Goal: Transaction & Acquisition: Purchase product/service

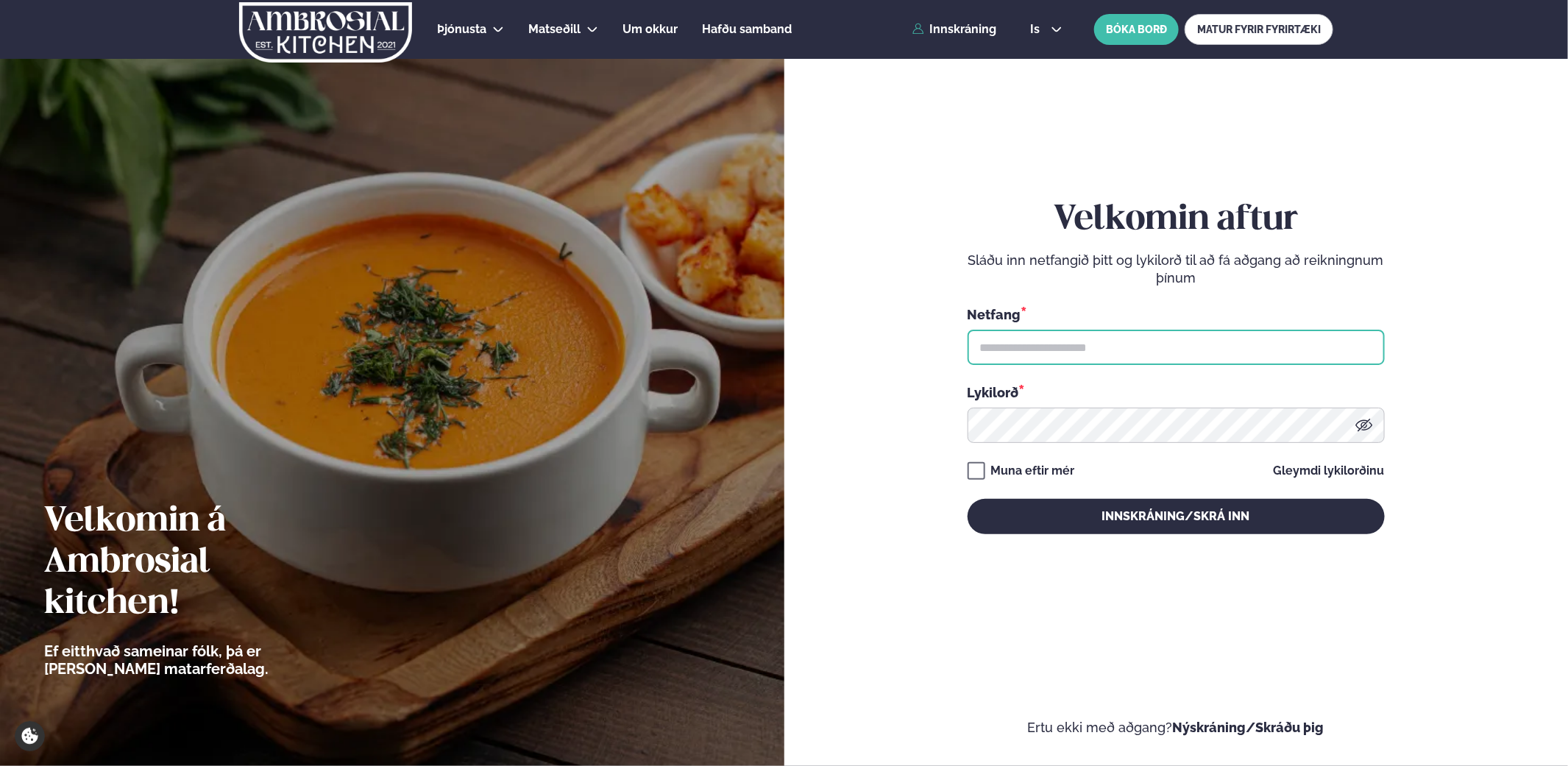
click at [1132, 348] on input "text" at bounding box center [1176, 347] width 417 height 35
type input "**********"
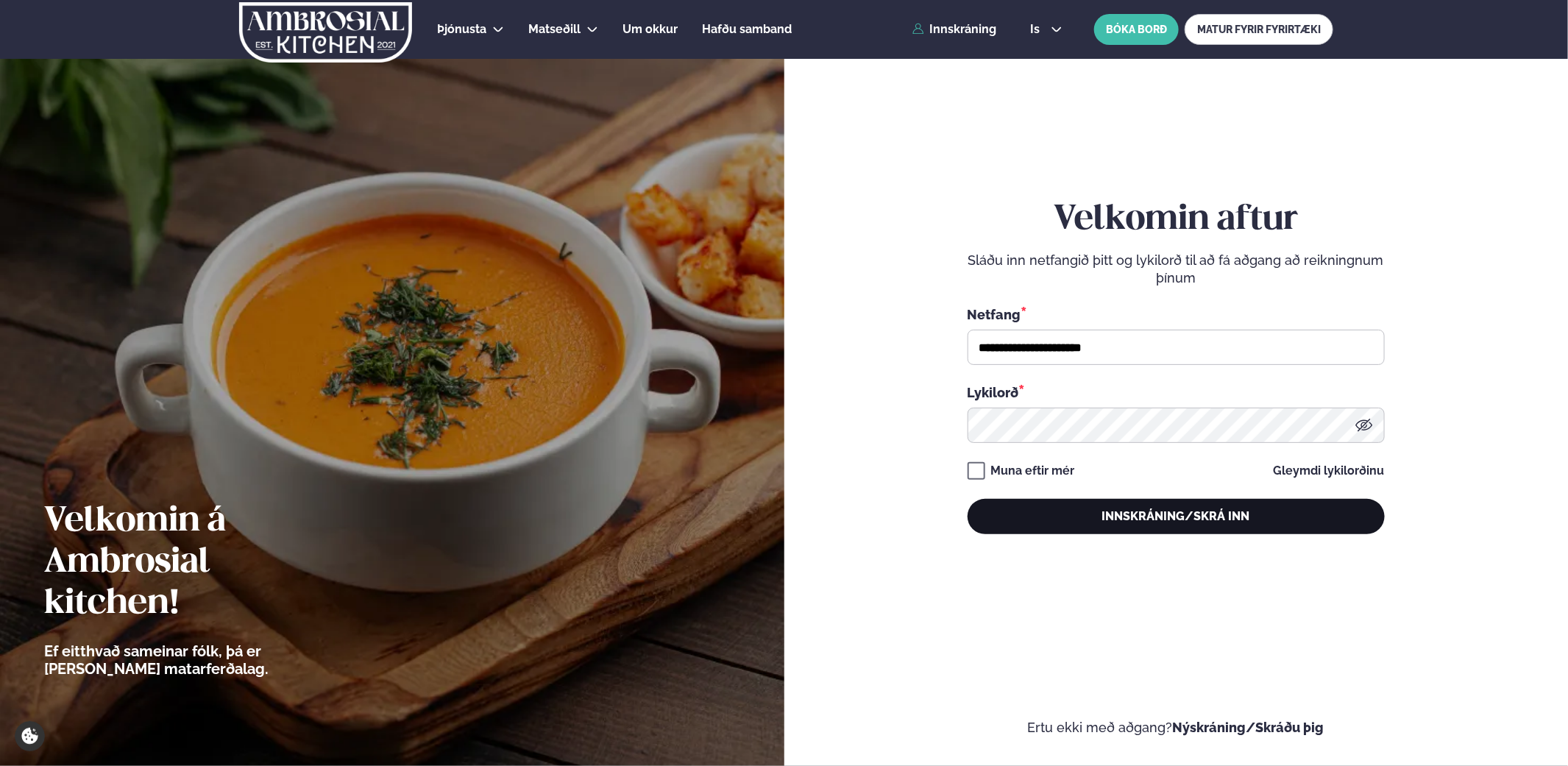
click at [1152, 508] on button "Innskráning/Skrá inn" at bounding box center [1176, 516] width 417 height 35
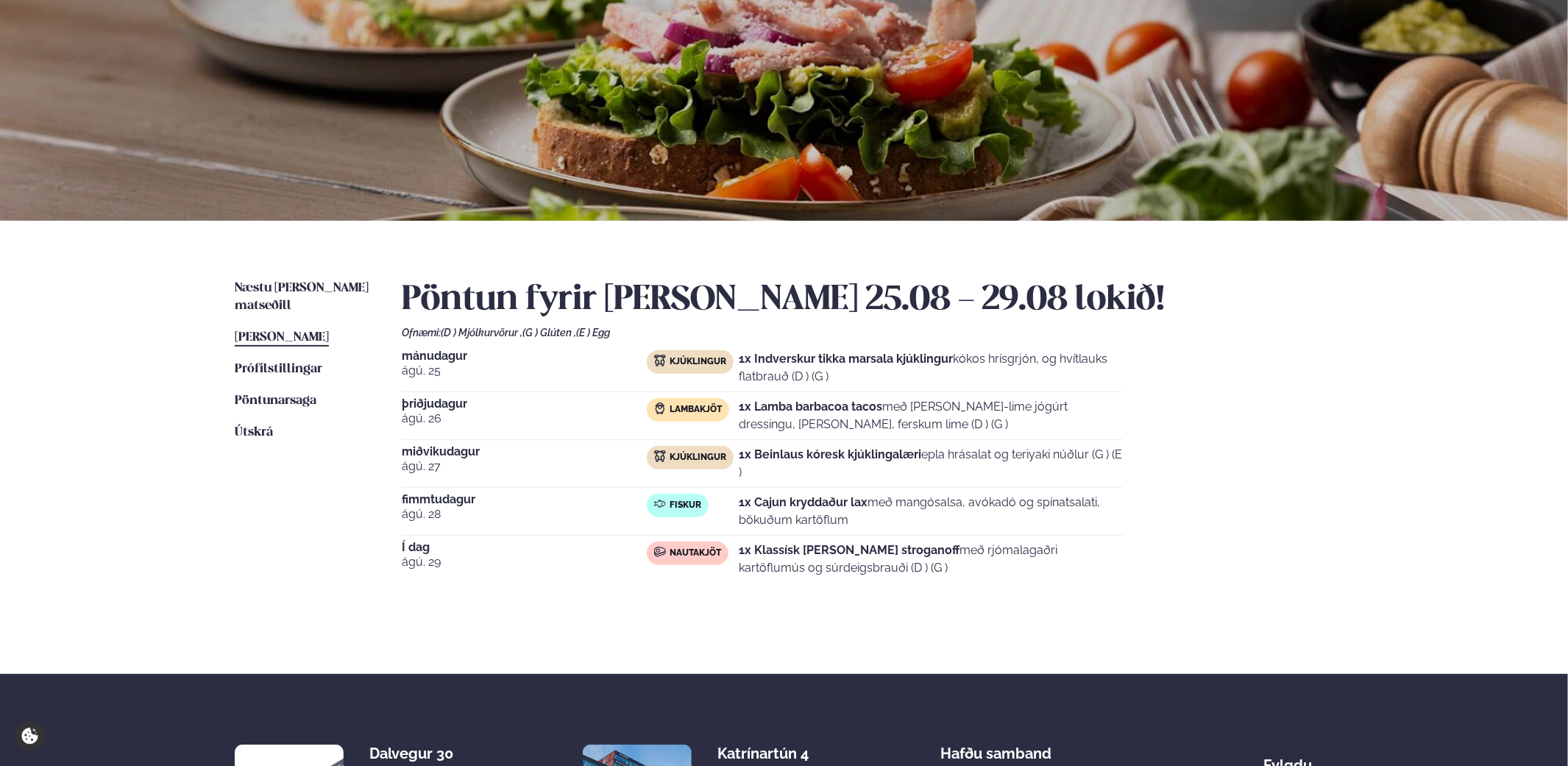
scroll to position [159, 0]
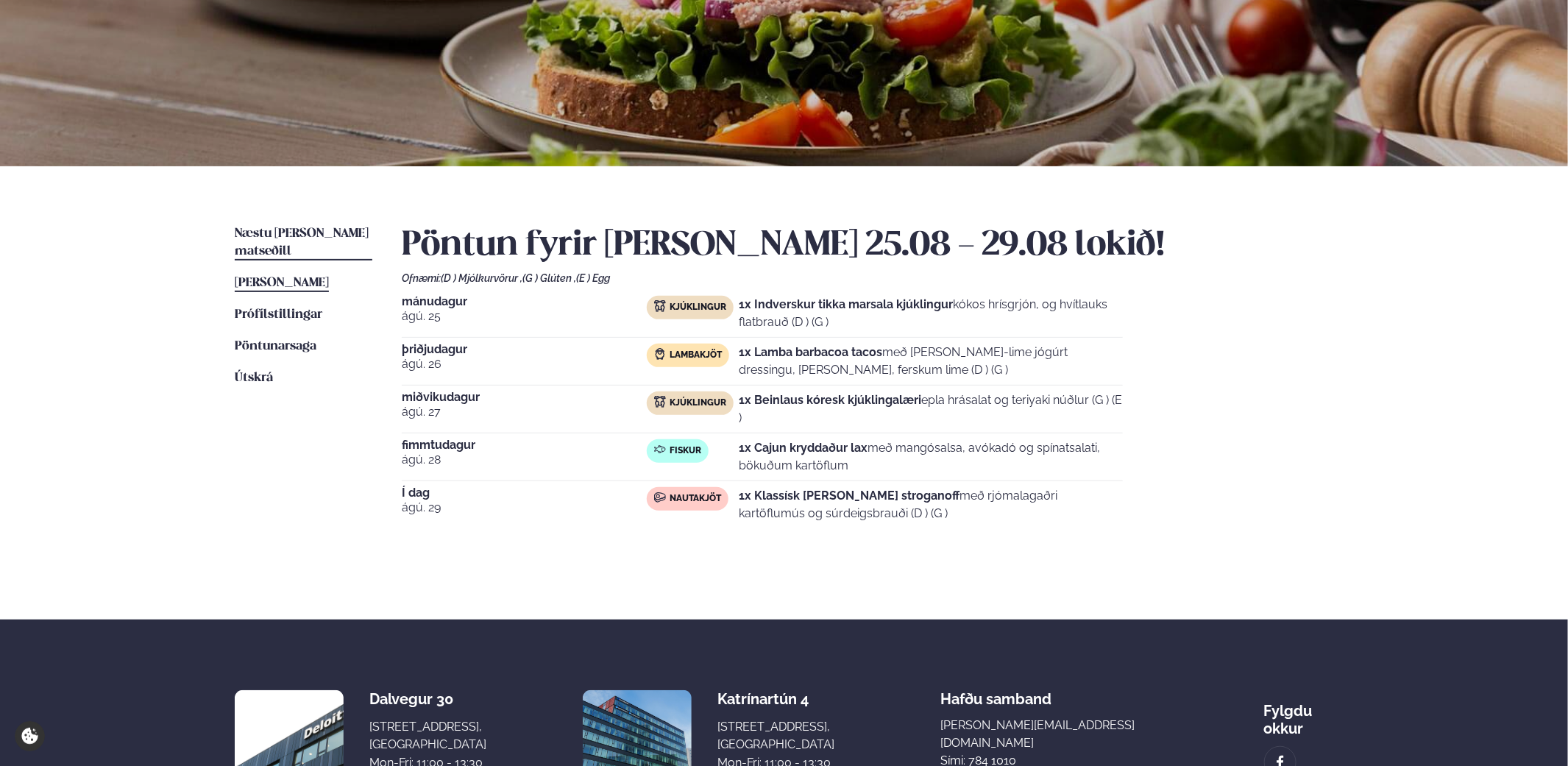
click at [301, 228] on span "Næstu [PERSON_NAME] matseðill" at bounding box center [302, 242] width 134 height 30
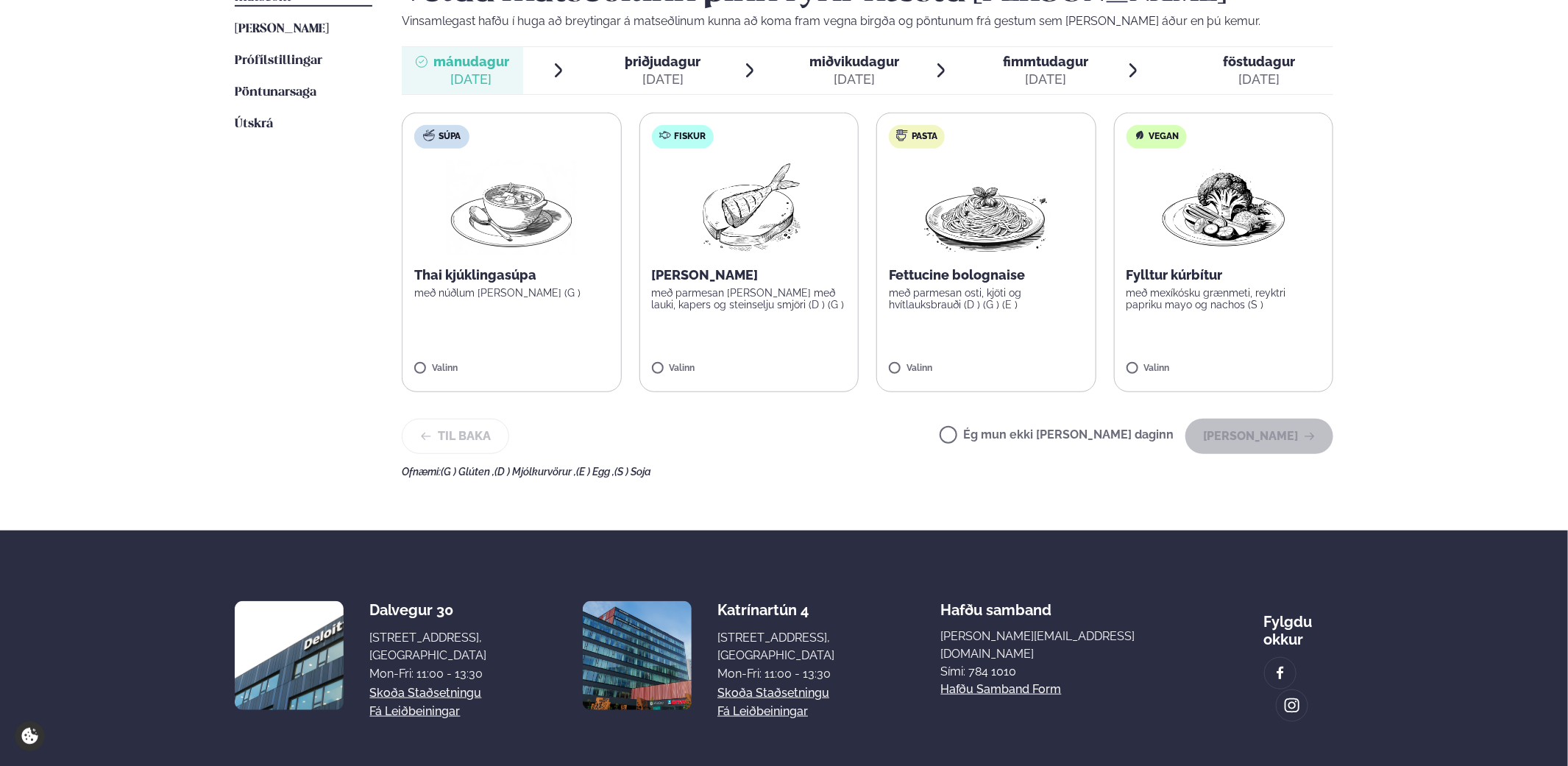
scroll to position [427, 0]
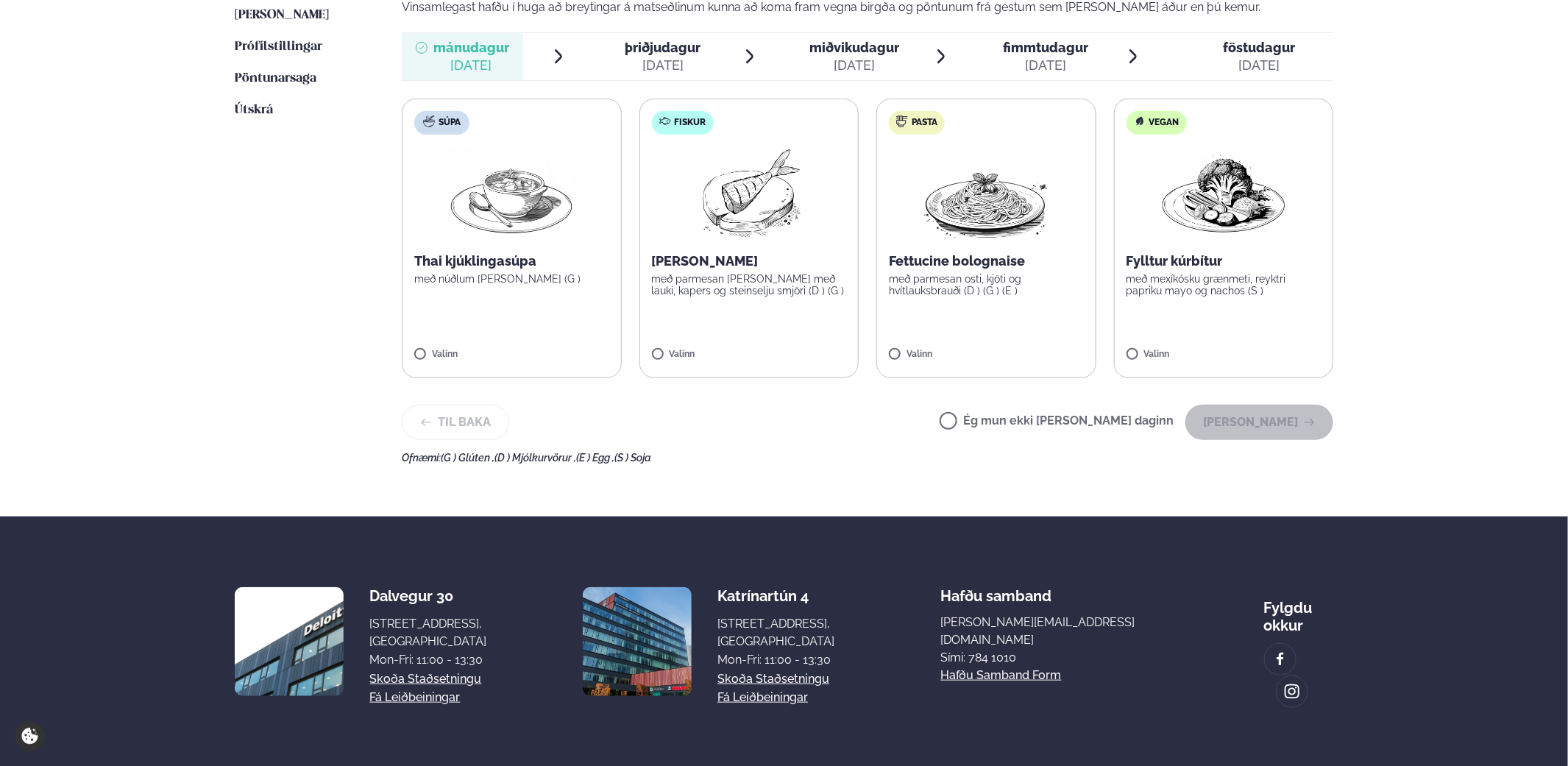
click at [968, 257] on p "Fettucine bolognaise" at bounding box center [986, 260] width 195 height 17
click at [1281, 425] on button "[PERSON_NAME]" at bounding box center [1259, 422] width 148 height 35
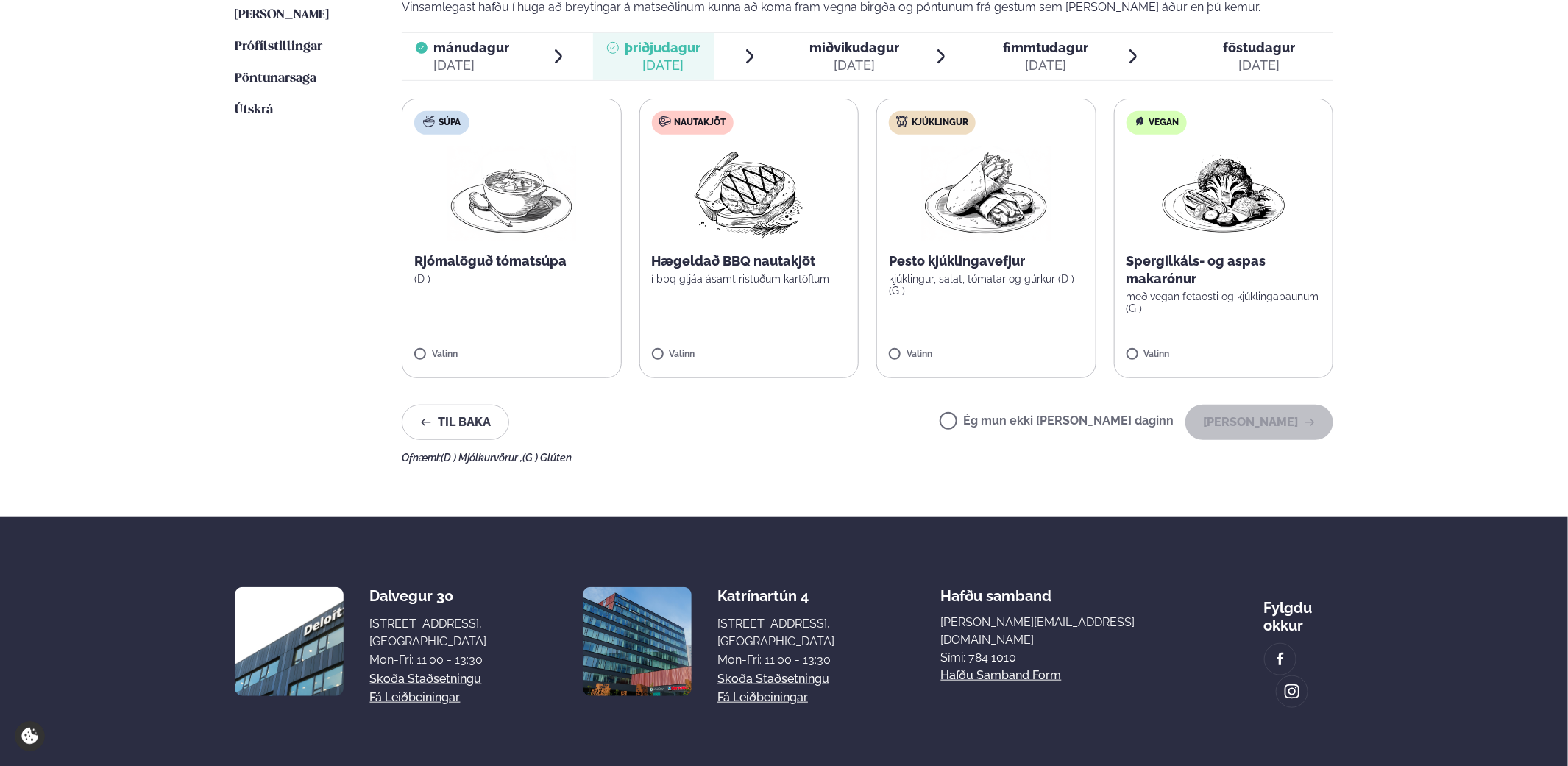
click at [1003, 273] on p "kjúklingur, salat, tómatar og gúrkur (D ) (G )" at bounding box center [986, 285] width 195 height 24
click at [1285, 419] on button "[PERSON_NAME]" at bounding box center [1259, 422] width 148 height 35
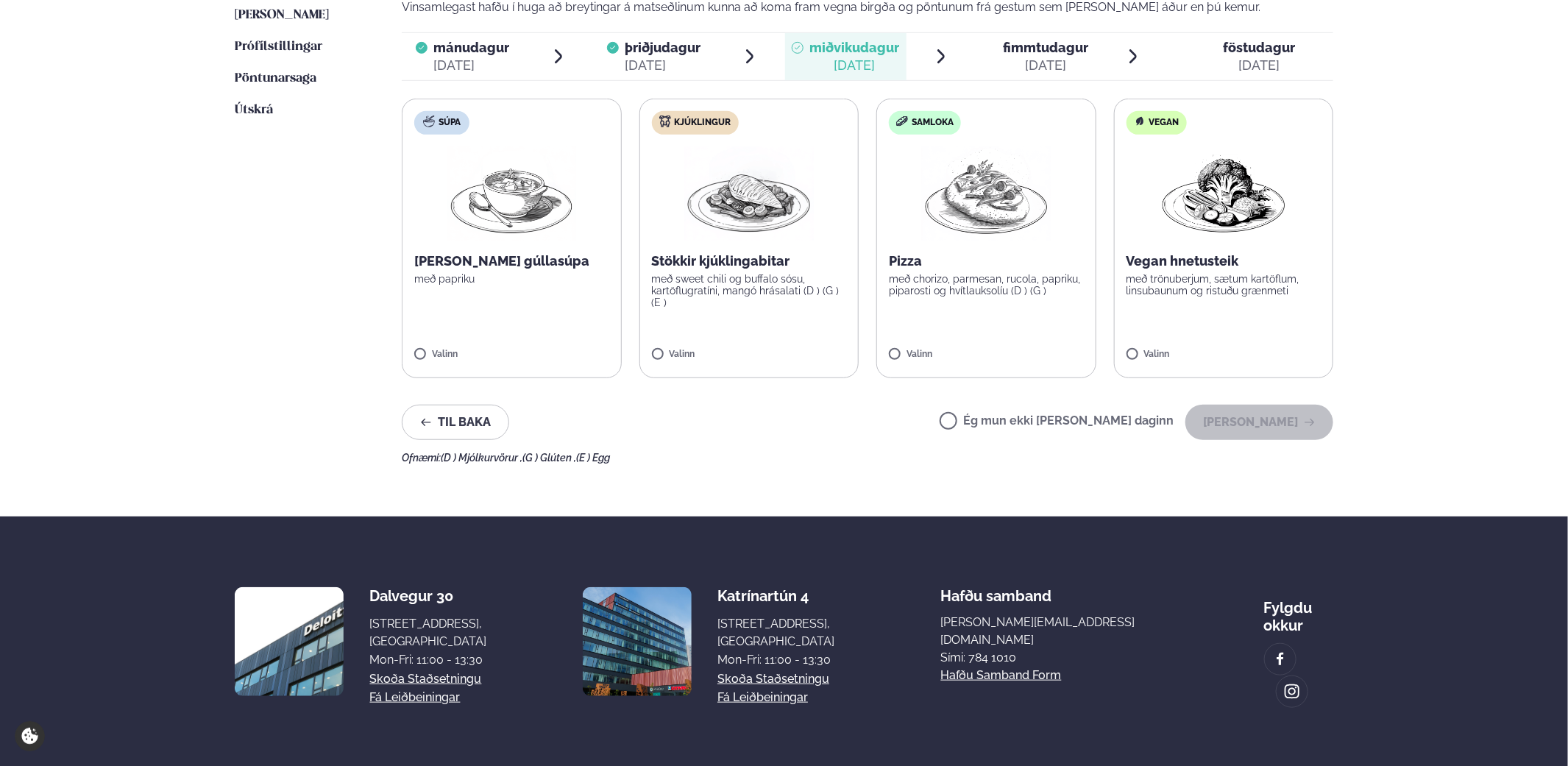
click at [548, 294] on label "Súpa [PERSON_NAME] gúllasúpa með papriku Valinn" at bounding box center [512, 239] width 220 height 280
click at [1271, 422] on button "[PERSON_NAME]" at bounding box center [1259, 422] width 148 height 35
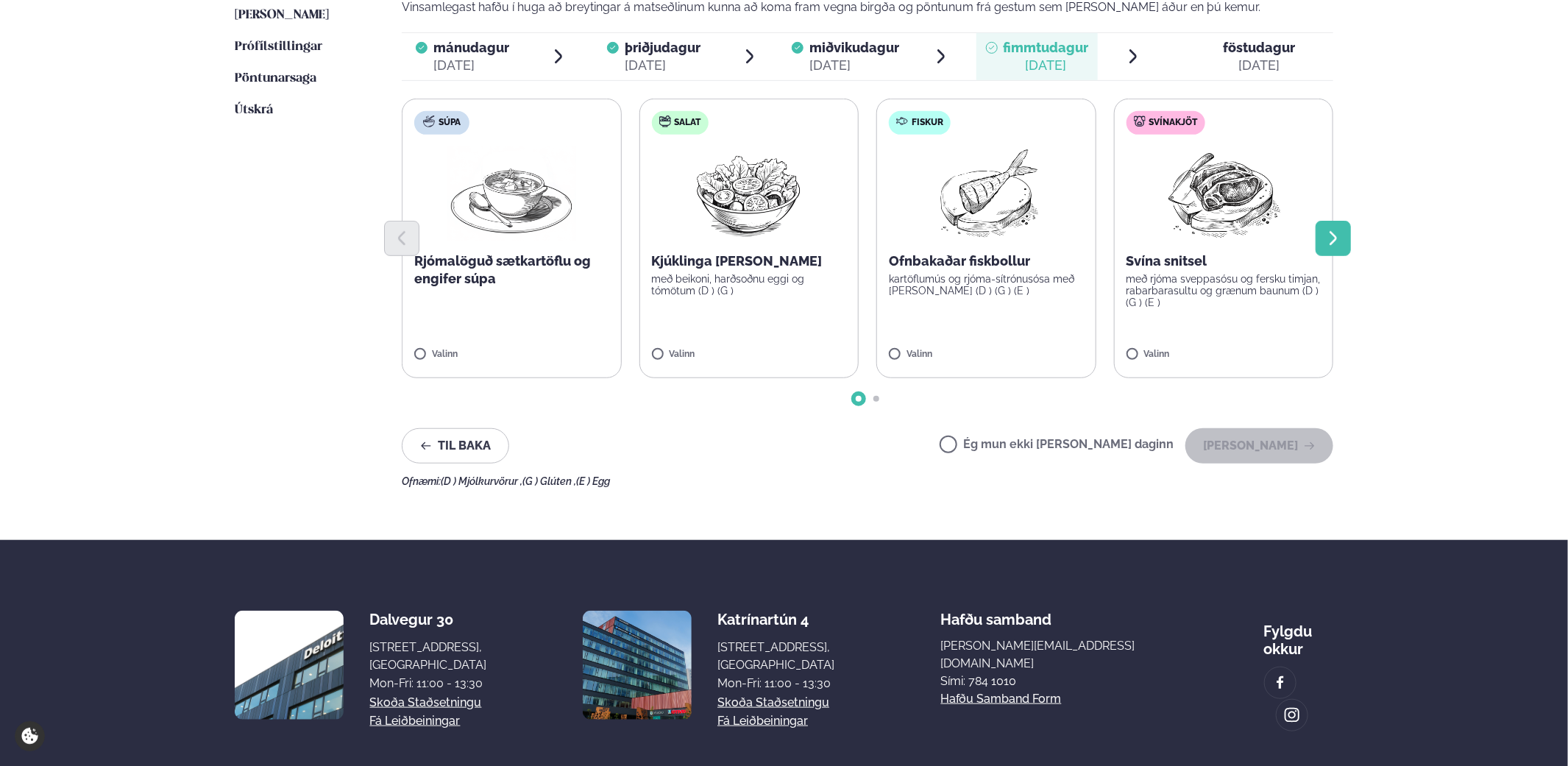
click at [1329, 248] on button "Next slide" at bounding box center [1333, 238] width 35 height 35
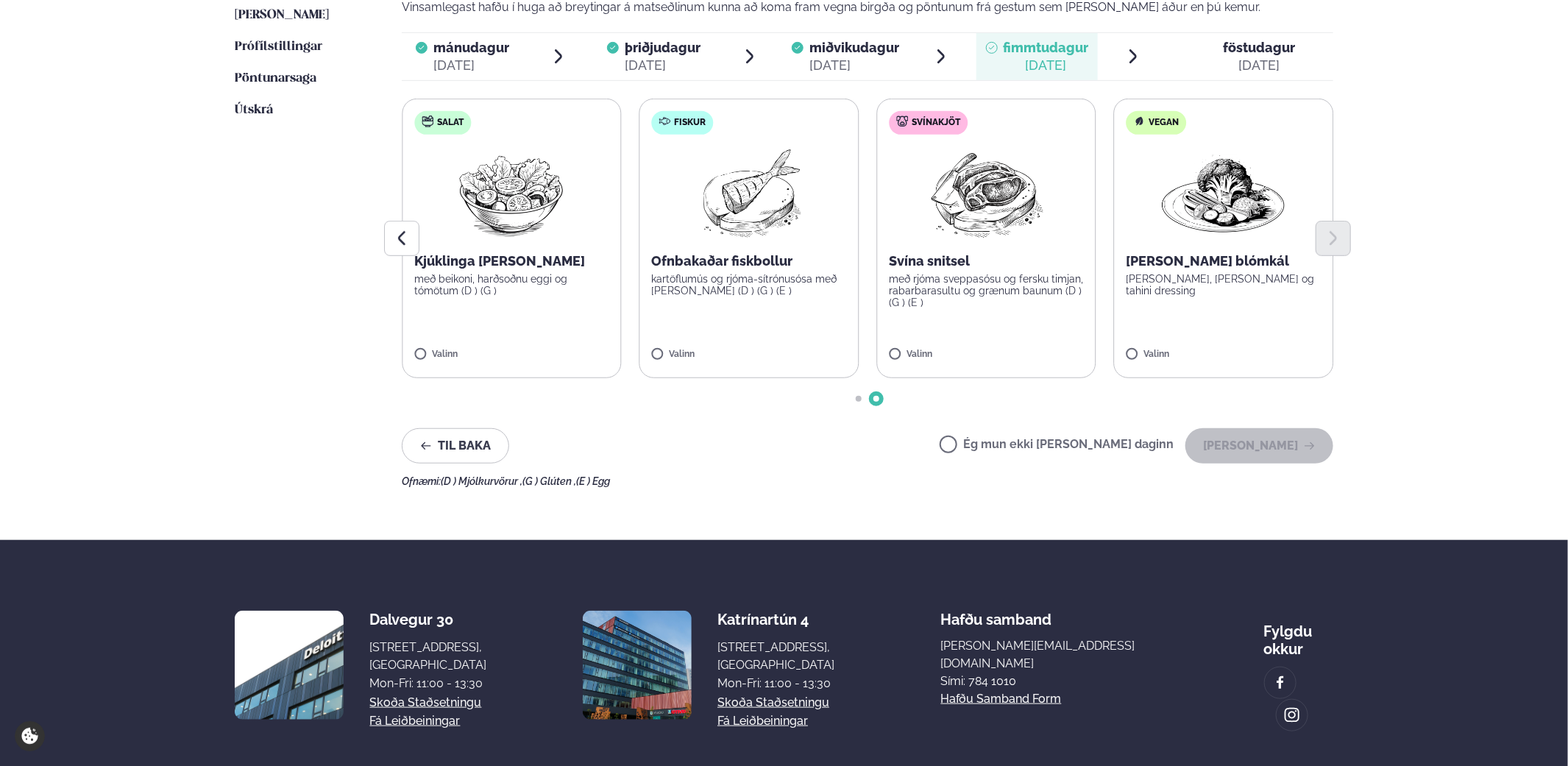
click at [1010, 294] on p "með rjóma sveppasósu og fersku timjan, rabarbarasultu og grænum baunum (D ) (G …" at bounding box center [986, 290] width 195 height 35
click at [1279, 444] on button "[PERSON_NAME]" at bounding box center [1259, 446] width 148 height 35
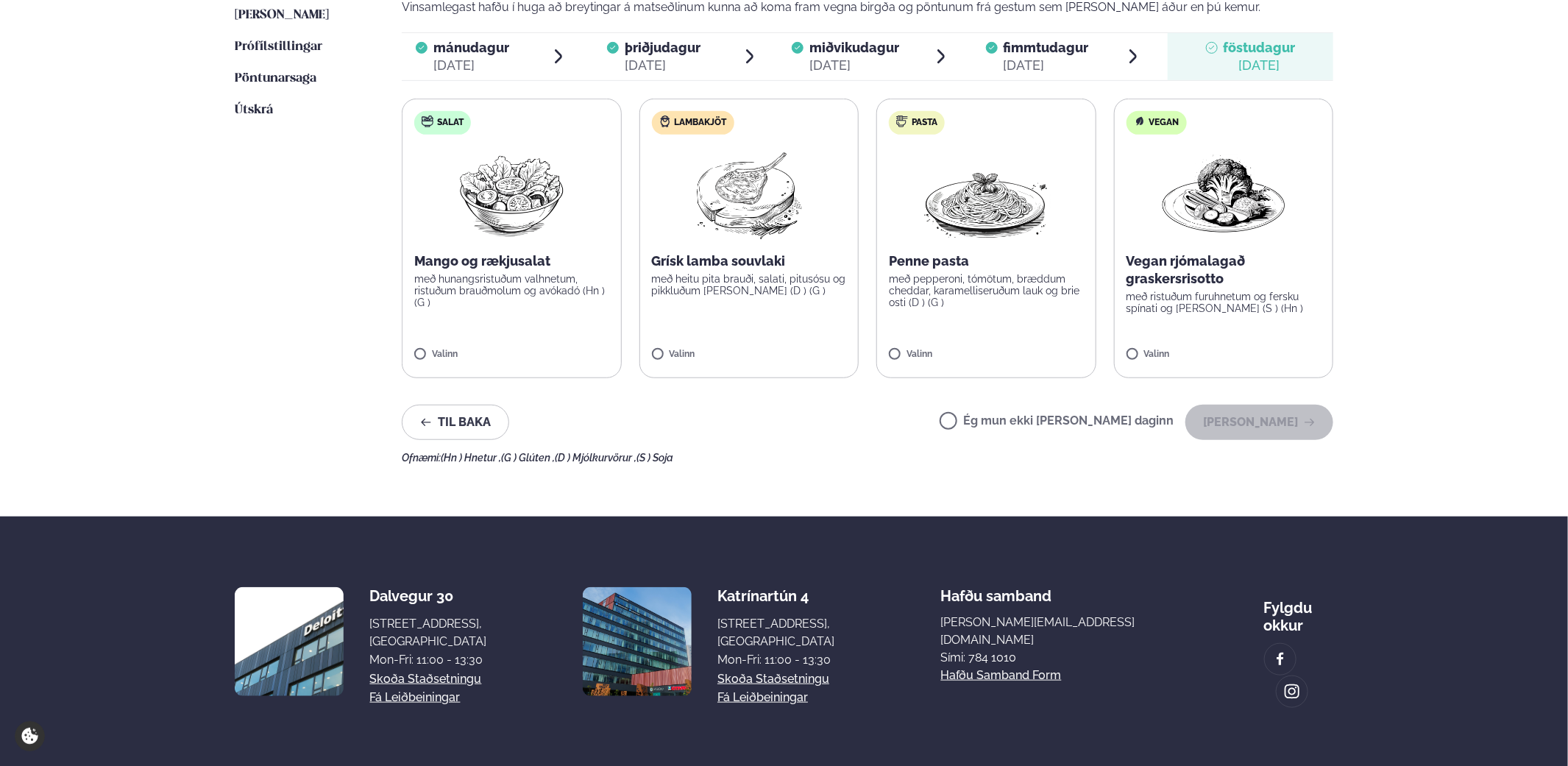
click at [740, 288] on p "með heitu pita brauði, salati, pitusósu og pikkluðum [PERSON_NAME] (D ) (G )" at bounding box center [750, 285] width 195 height 24
click at [1260, 425] on button "[PERSON_NAME]" at bounding box center [1259, 422] width 148 height 35
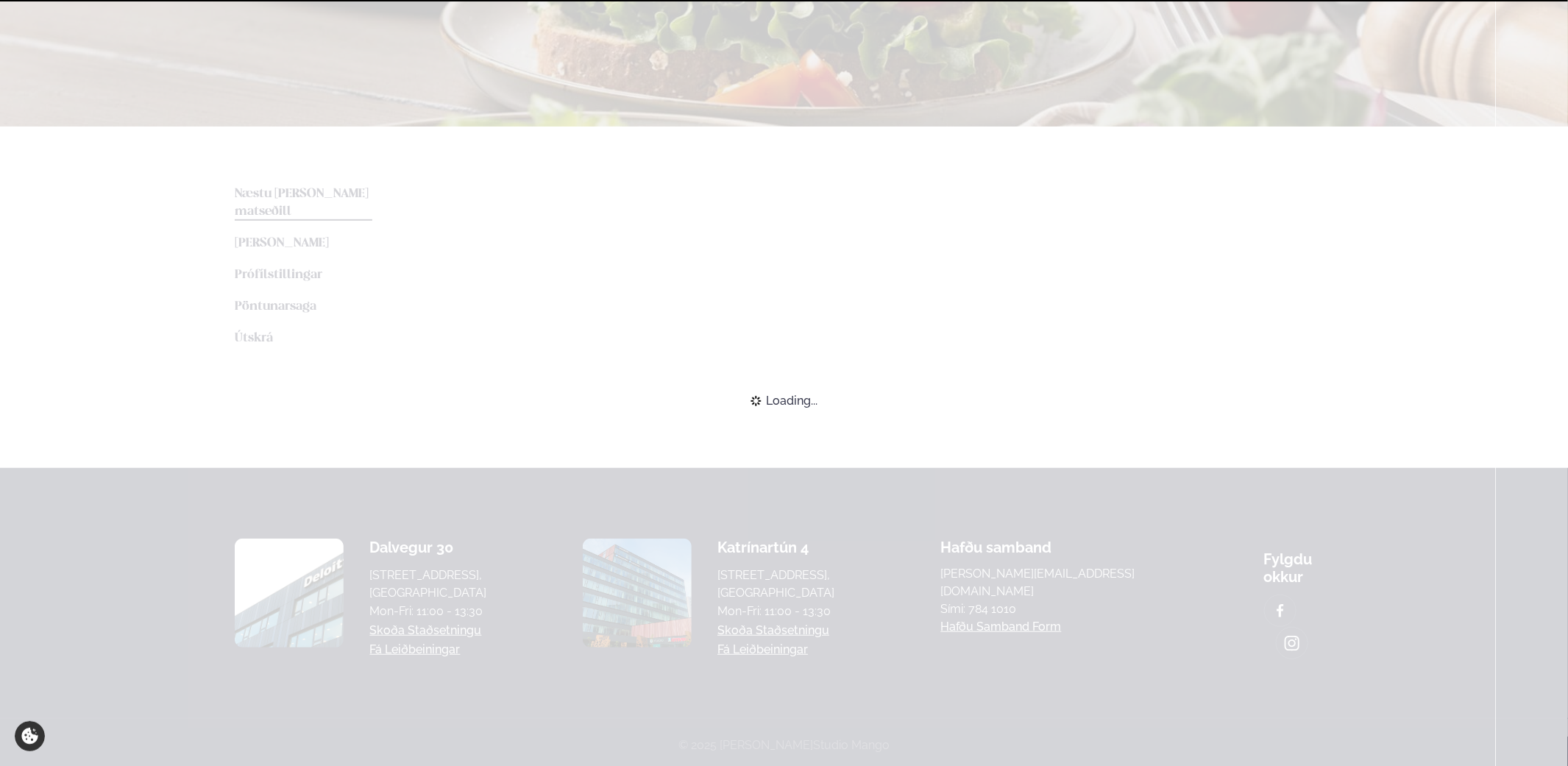
scroll to position [333, 0]
